Goal: Task Accomplishment & Management: Manage account settings

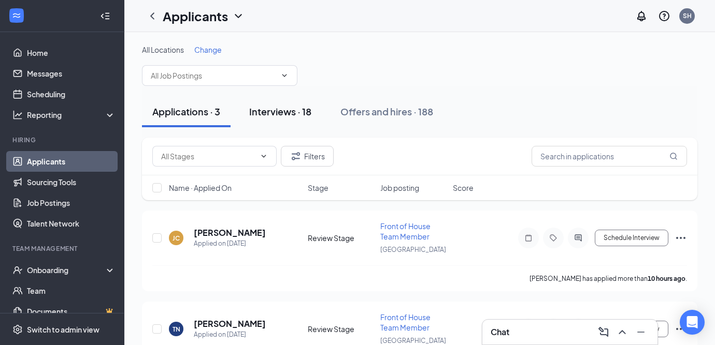
click at [291, 110] on div "Interviews · 18" at bounding box center [280, 111] width 62 height 13
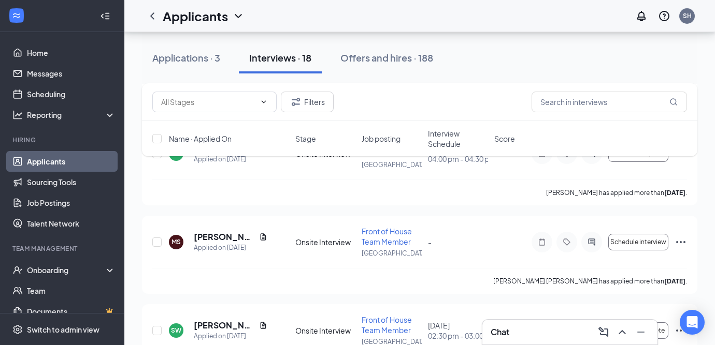
scroll to position [528, 0]
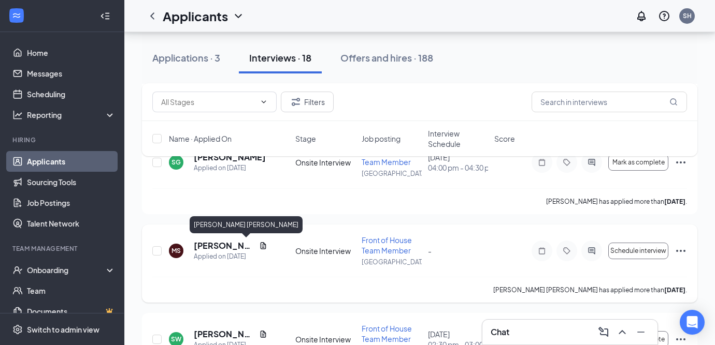
click at [219, 244] on h5 "[PERSON_NAME] [PERSON_NAME]" at bounding box center [224, 245] width 61 height 11
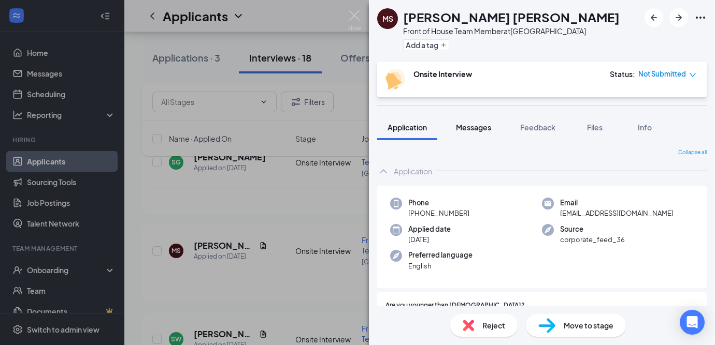
click at [483, 124] on span "Messages" at bounding box center [473, 127] width 35 height 9
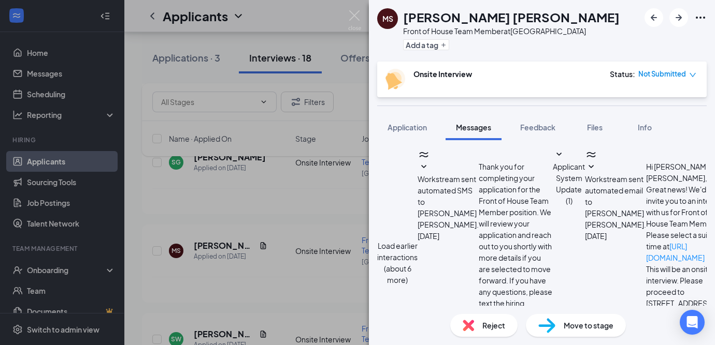
click at [417, 240] on button "Load earlier interactions (about 6 more)" at bounding box center [397, 263] width 40 height 46
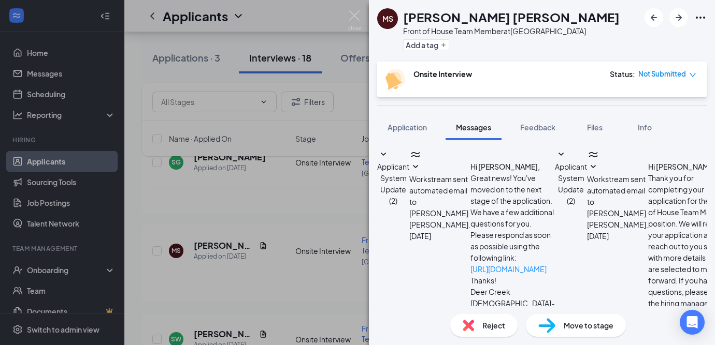
click at [555, 161] on icon "SmallChevronDown" at bounding box center [561, 155] width 12 height 12
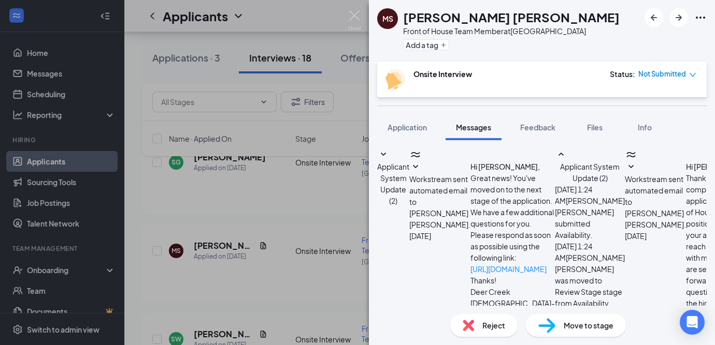
click at [536, 121] on button "Feedback" at bounding box center [538, 127] width 56 height 26
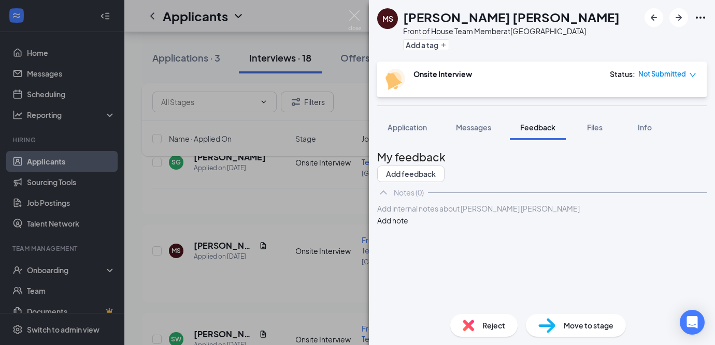
click at [439, 214] on div at bounding box center [542, 209] width 328 height 11
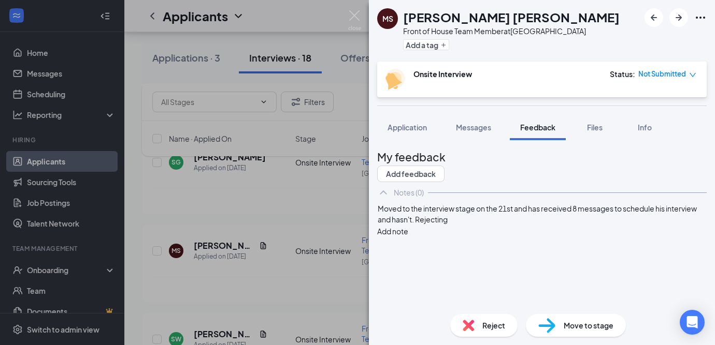
click at [408, 237] on button "Add note" at bounding box center [392, 231] width 31 height 11
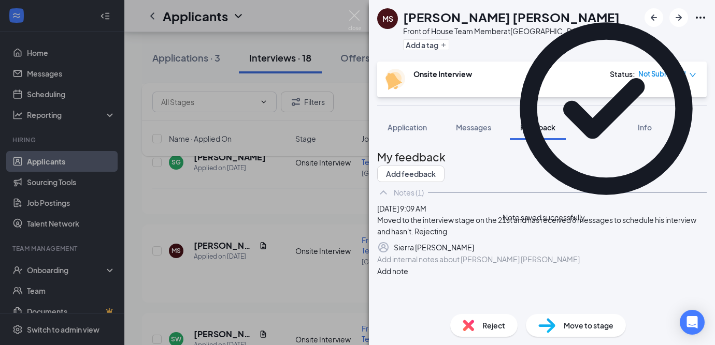
click at [470, 325] on img at bounding box center [467, 325] width 11 height 11
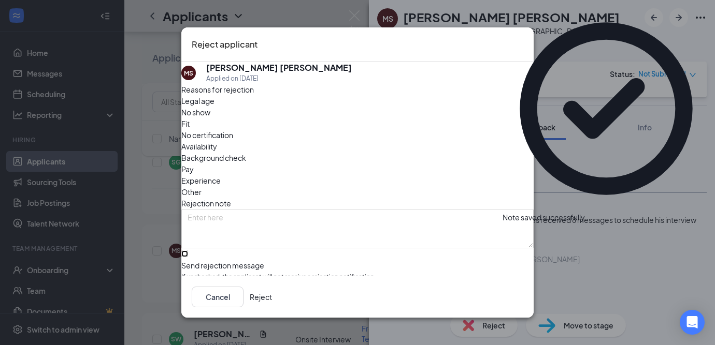
click at [188, 251] on input "Send rejection message If unchecked, the applicant will not receive a rejection…" at bounding box center [184, 254] width 7 height 7
checkbox input "true"
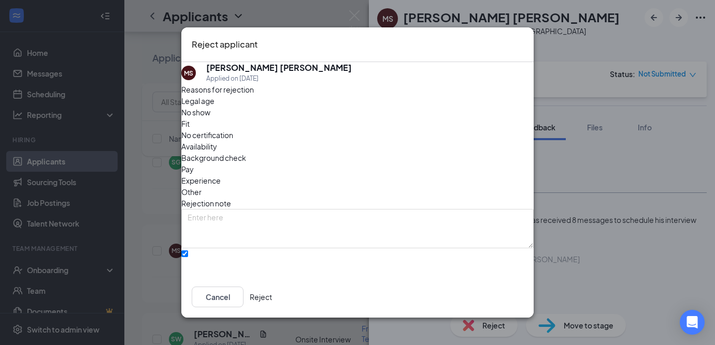
click at [272, 299] on button "Reject" at bounding box center [261, 297] width 22 height 21
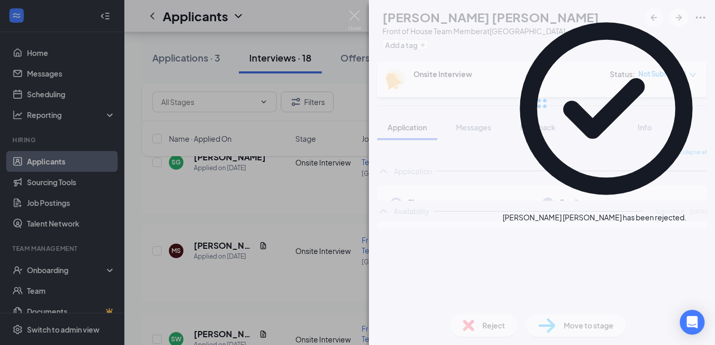
click at [209, 242] on div "[PERSON_NAME] [PERSON_NAME] Front of House Team Member at [GEOGRAPHIC_DATA] Add…" at bounding box center [357, 172] width 715 height 345
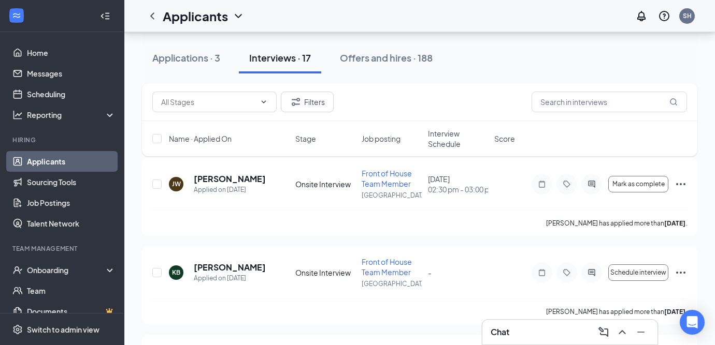
scroll to position [61, 0]
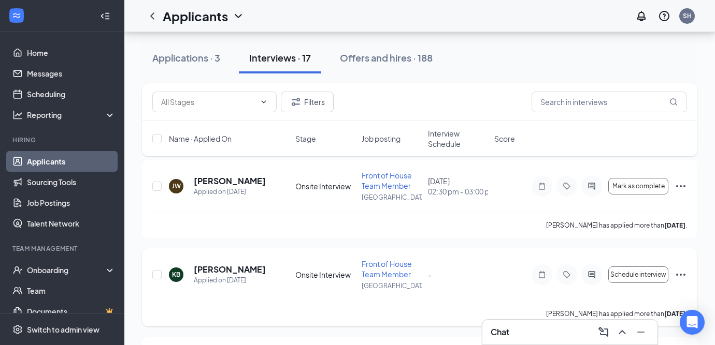
click at [678, 277] on icon "Ellipses" at bounding box center [680, 275] width 12 height 12
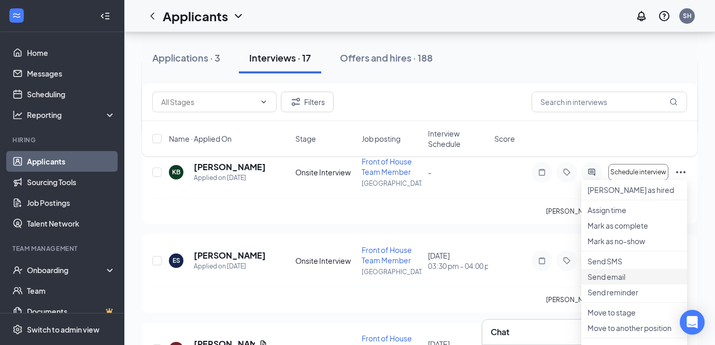
scroll to position [217, 0]
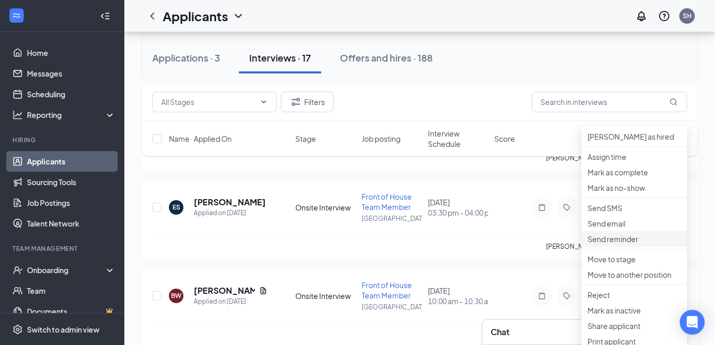
click at [615, 244] on p "Send reminder" at bounding box center [633, 239] width 93 height 10
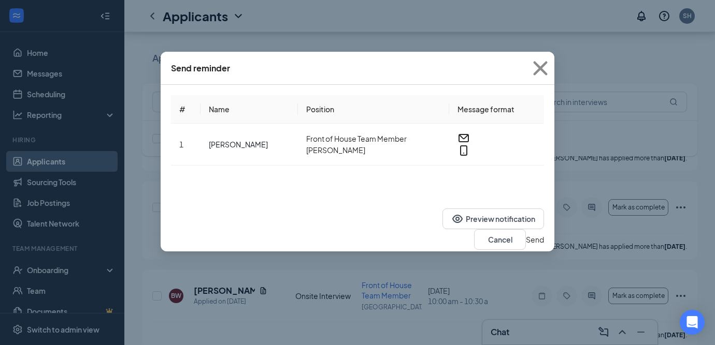
click at [526, 234] on button "Send" at bounding box center [535, 239] width 18 height 11
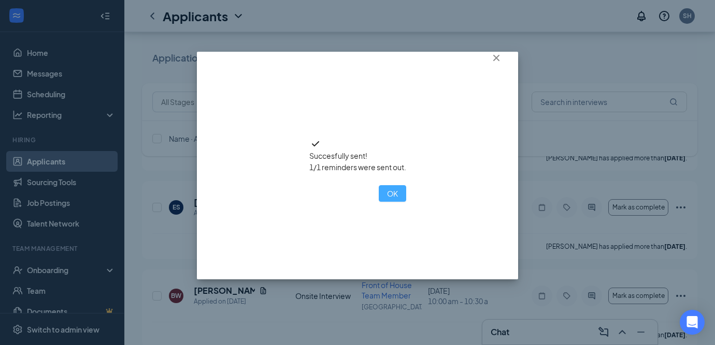
click at [379, 202] on button "OK" at bounding box center [392, 193] width 27 height 17
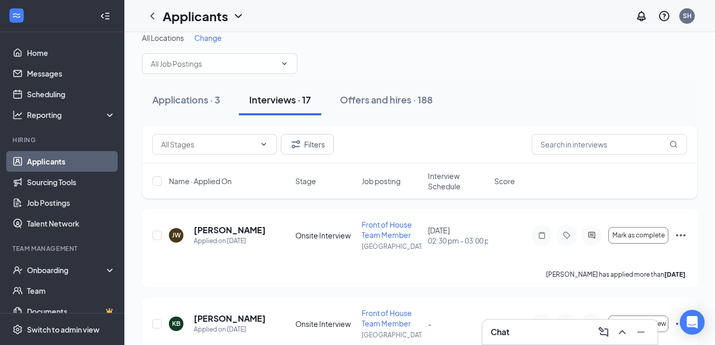
scroll to position [0, 0]
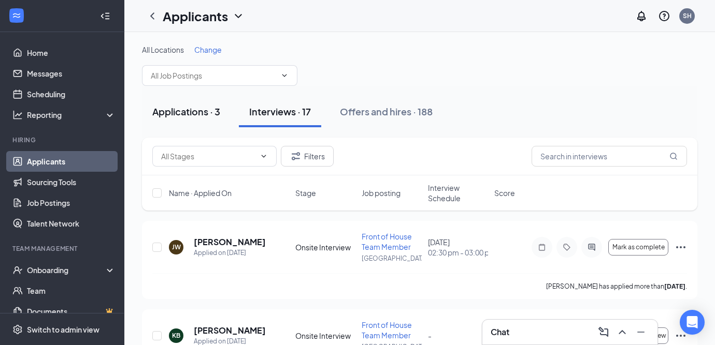
click at [176, 107] on div "Applications · 3" at bounding box center [186, 111] width 68 height 13
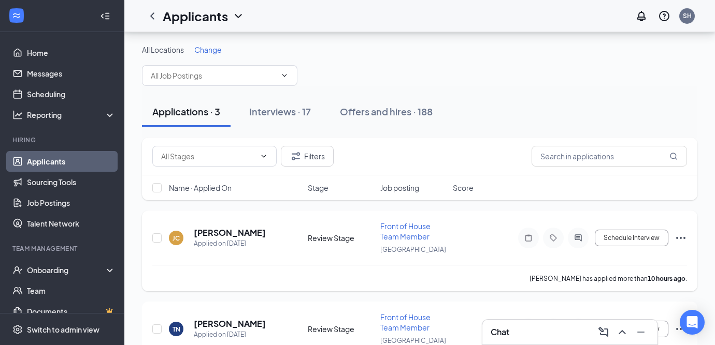
scroll to position [138, 0]
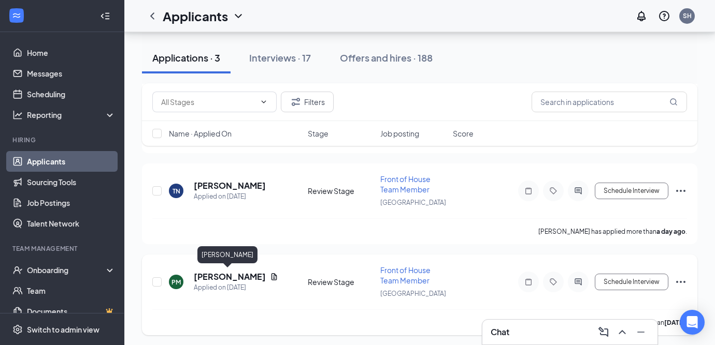
click at [221, 277] on h5 "[PERSON_NAME]" at bounding box center [230, 276] width 72 height 11
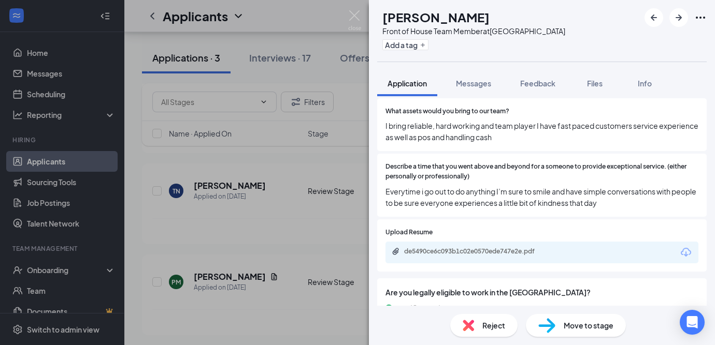
scroll to position [718, 0]
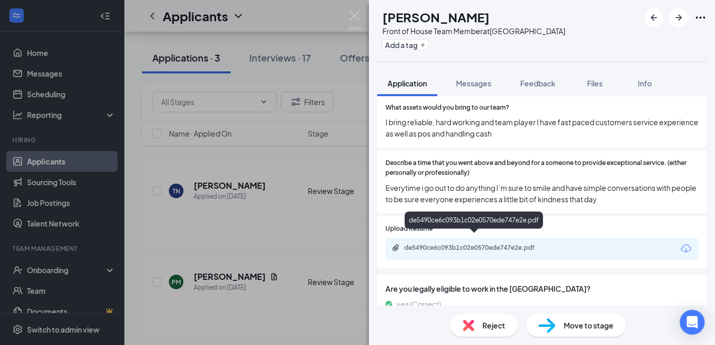
click at [510, 238] on div "de5490ce6c093b1c02e0570ede747e2e.pdf" at bounding box center [541, 249] width 313 height 22
click at [491, 244] on div "de5490ce6c093b1c02e0570ede747e2e.pdf" at bounding box center [476, 248] width 145 height 8
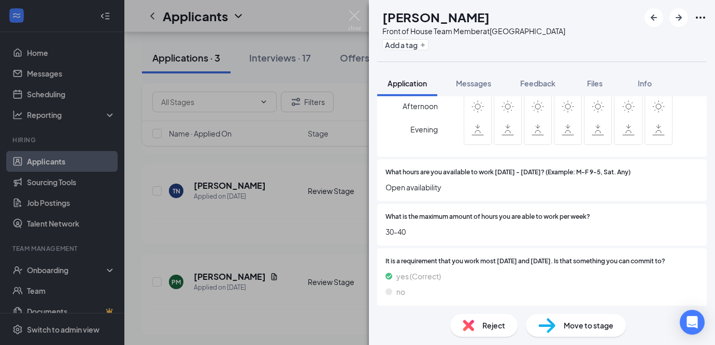
scroll to position [1305, 0]
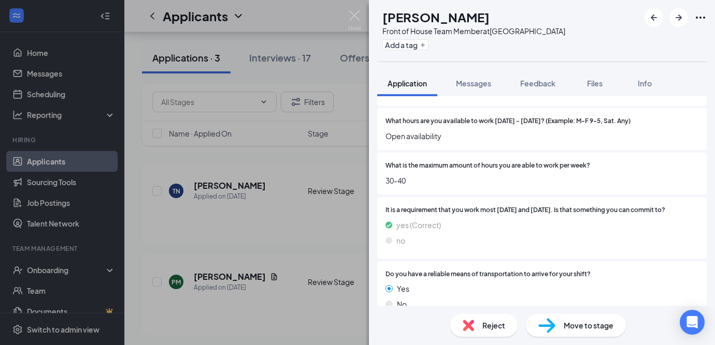
click at [548, 322] on img at bounding box center [546, 326] width 17 height 15
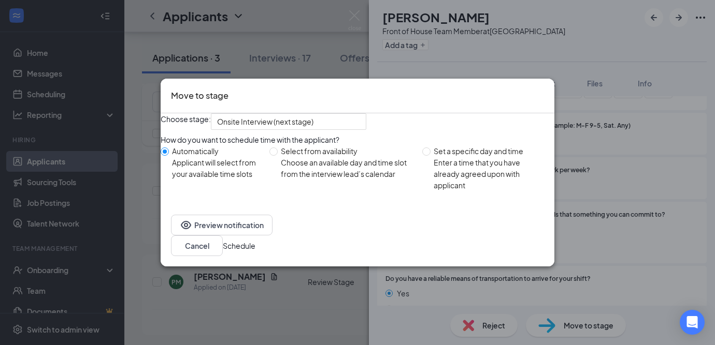
click at [255, 252] on button "Schedule" at bounding box center [239, 245] width 33 height 11
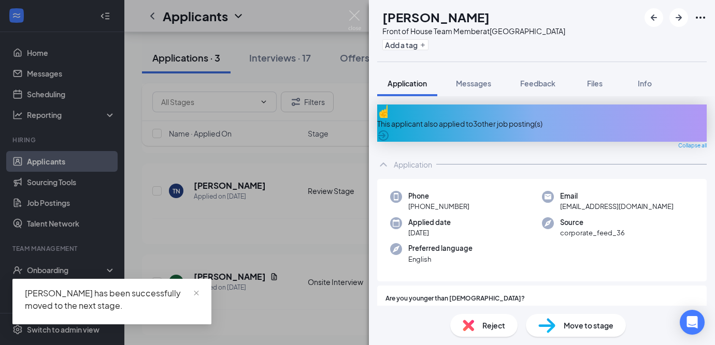
click at [250, 206] on div "[PERSON_NAME] Front of House Team Member at [GEOGRAPHIC_DATA] Add a tag Applica…" at bounding box center [357, 172] width 715 height 345
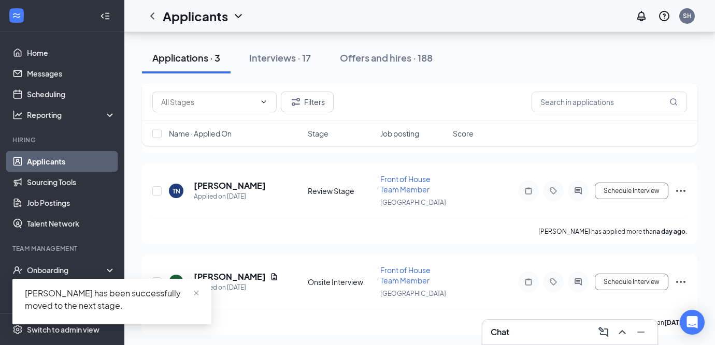
scroll to position [48, 0]
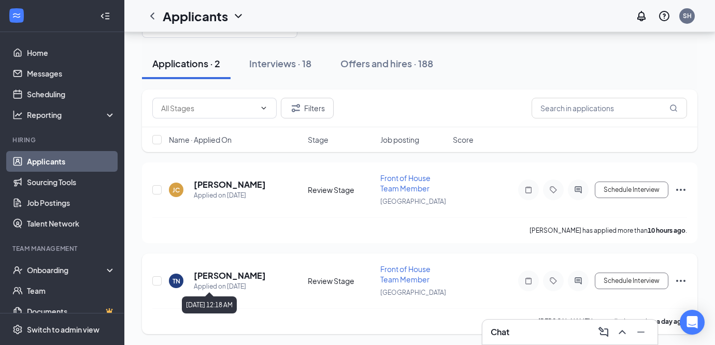
click at [233, 278] on h5 "[PERSON_NAME]" at bounding box center [230, 275] width 72 height 11
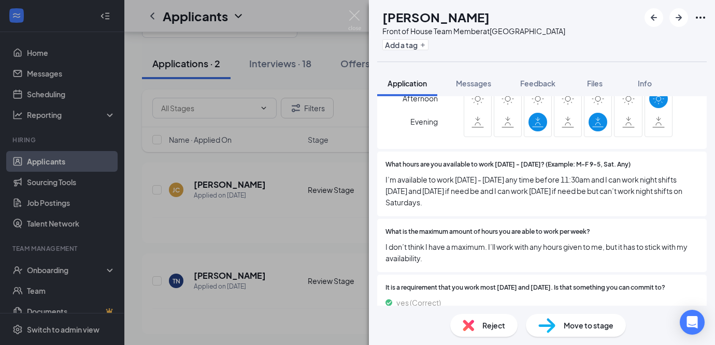
scroll to position [1221, 0]
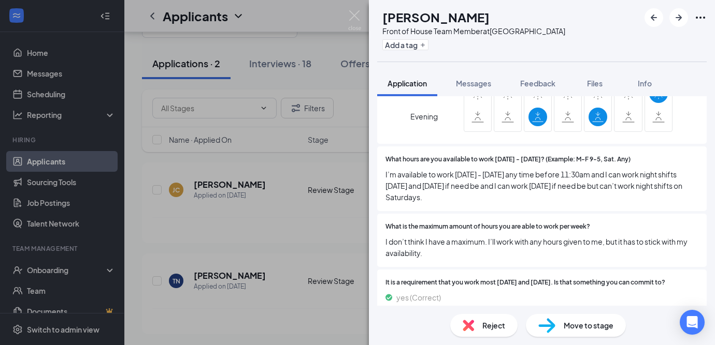
drag, startPoint x: 384, startPoint y: 165, endPoint x: 465, endPoint y: 196, distance: 86.4
click at [465, 196] on div "What hours are you available to work [DATE] - [DATE]? (Example: M-F 9-5, Sat. A…" at bounding box center [541, 179] width 329 height 65
copy span "I’m available to work [DATE] - [DATE] any time before 11:30am and I can work ni…"
click at [465, 196] on div "What hours are you available to work [DATE] - [DATE]? (Example: M-F 9-5, Sat. A…" at bounding box center [541, 179] width 329 height 65
click at [532, 89] on button "Feedback" at bounding box center [538, 83] width 56 height 26
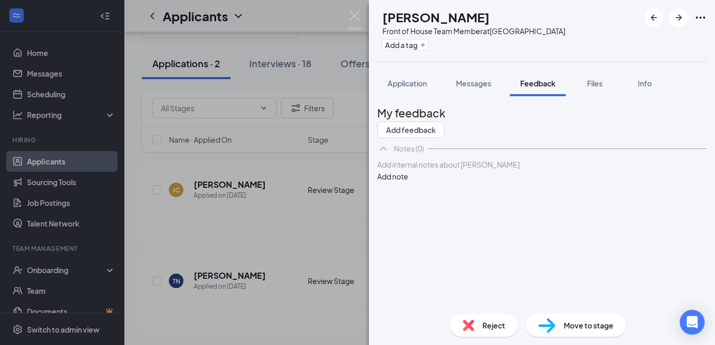
click at [504, 170] on div at bounding box center [542, 165] width 328 height 11
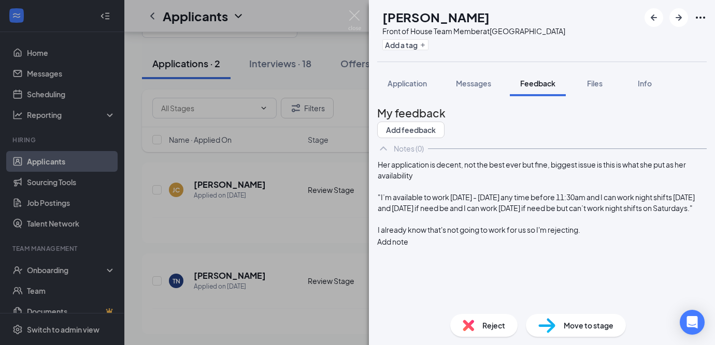
click at [408, 236] on button "Add note" at bounding box center [392, 241] width 31 height 11
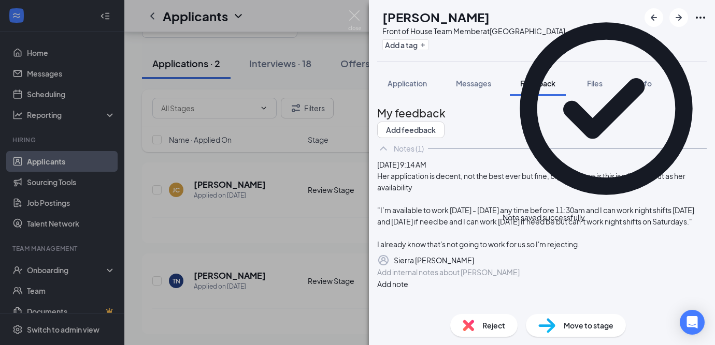
click at [466, 324] on img at bounding box center [467, 325] width 11 height 11
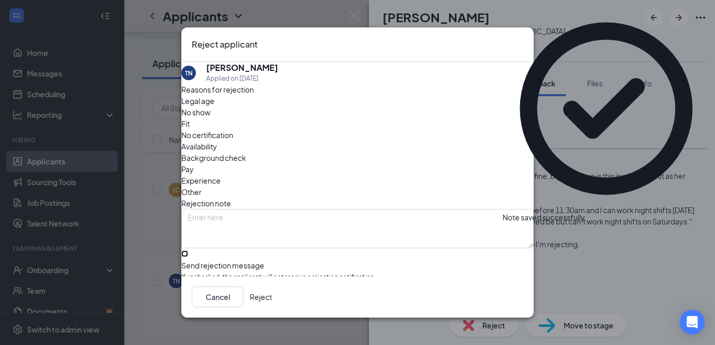
click at [188, 251] on input "Send rejection message If unchecked, the applicant will not receive a rejection…" at bounding box center [184, 254] width 7 height 7
checkbox input "true"
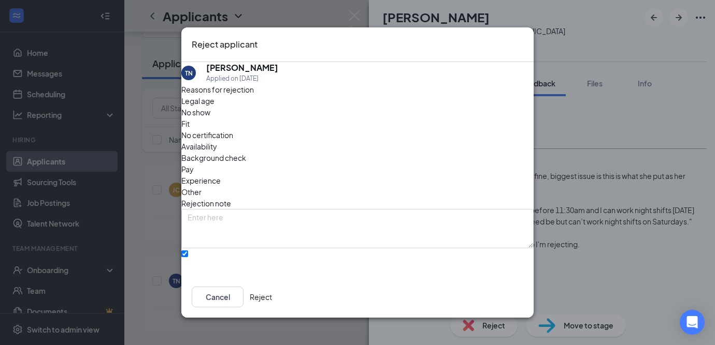
click at [272, 296] on button "Reject" at bounding box center [261, 297] width 22 height 21
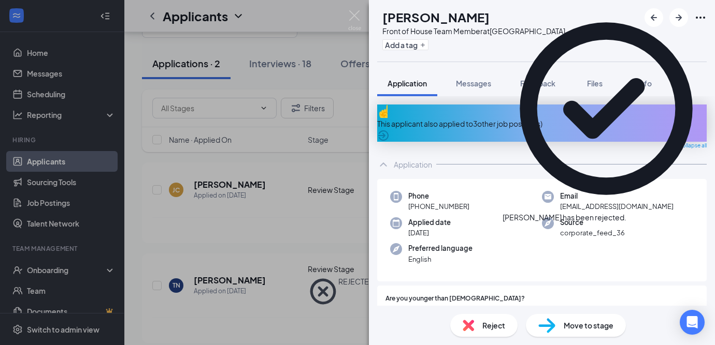
click at [243, 257] on div "[PERSON_NAME] Front of House Team Member at [GEOGRAPHIC_DATA] Add a tag Applica…" at bounding box center [357, 172] width 715 height 345
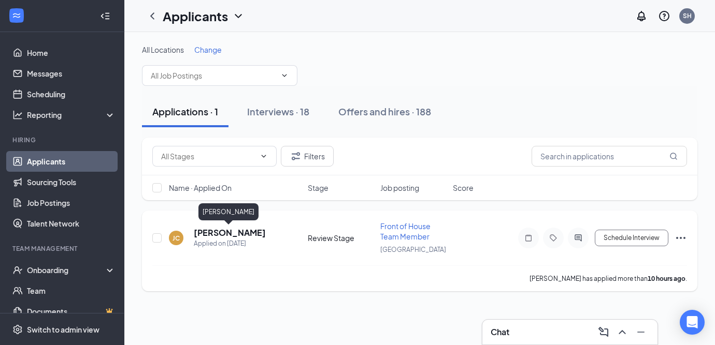
click at [225, 236] on h5 "[PERSON_NAME]" at bounding box center [230, 232] width 72 height 11
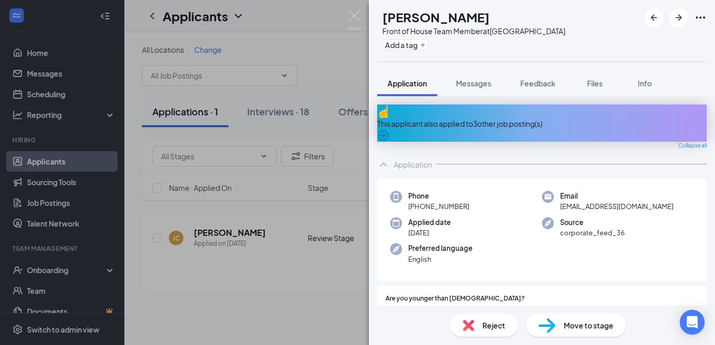
click at [388, 131] on icon "ArrowCircle" at bounding box center [383, 136] width 10 height 10
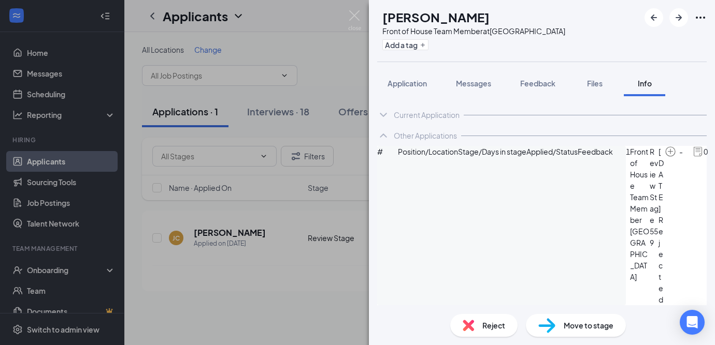
click at [401, 89] on button "Application" at bounding box center [407, 83] width 60 height 26
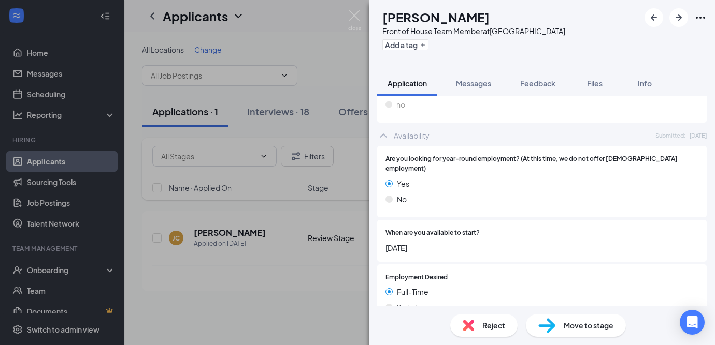
scroll to position [884, 0]
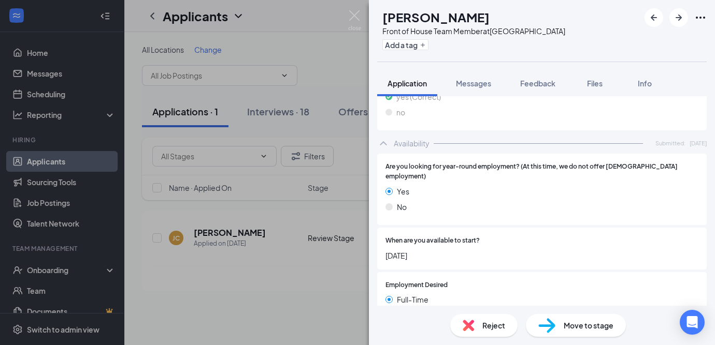
click at [470, 327] on img at bounding box center [467, 325] width 11 height 11
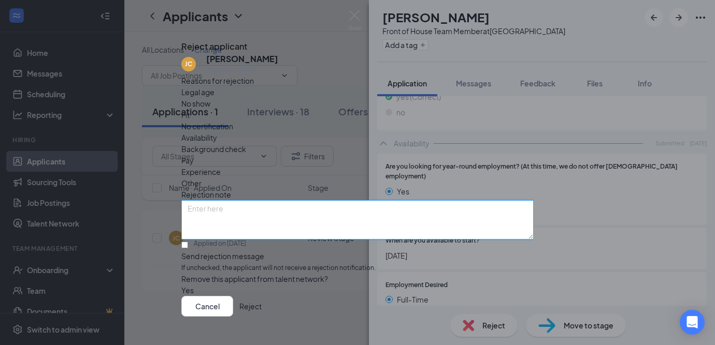
click at [351, 208] on textarea at bounding box center [357, 219] width 352 height 39
type textarea "4th time applying- keeps filling out her applications in spanish."
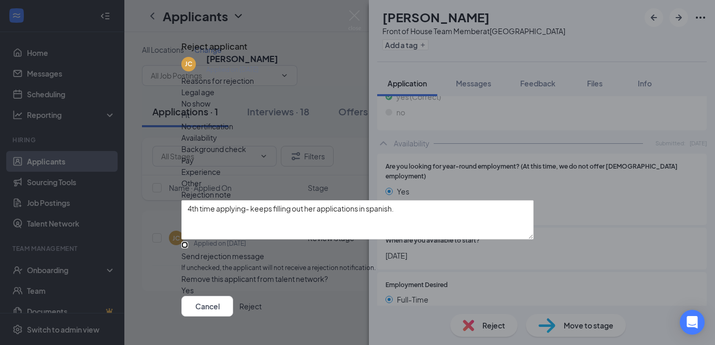
click at [188, 242] on input "Send rejection message If unchecked, the applicant will not receive a rejection…" at bounding box center [184, 245] width 7 height 7
checkbox input "true"
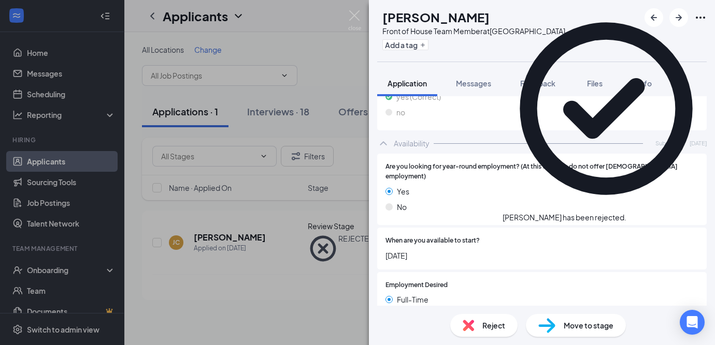
click at [291, 280] on div "[PERSON_NAME] Front of House Team Member at [GEOGRAPHIC_DATA] Add a tag Applica…" at bounding box center [357, 172] width 715 height 345
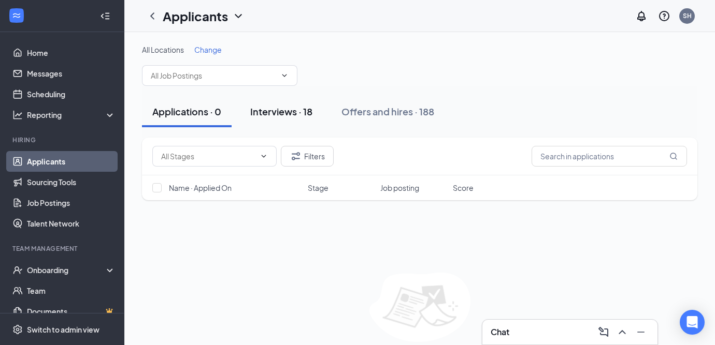
click at [276, 117] on div "Interviews · 18" at bounding box center [281, 111] width 62 height 13
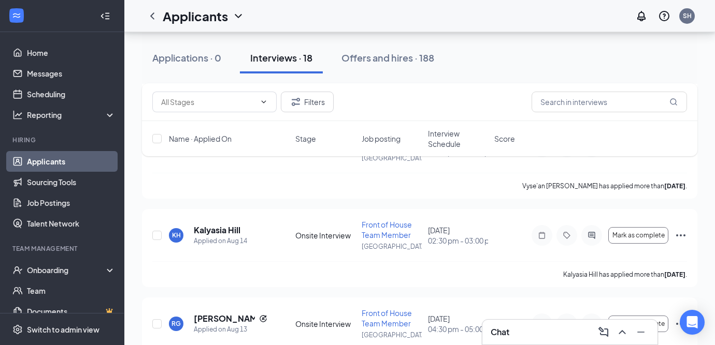
scroll to position [1472, 0]
